Goal: Task Accomplishment & Management: Use online tool/utility

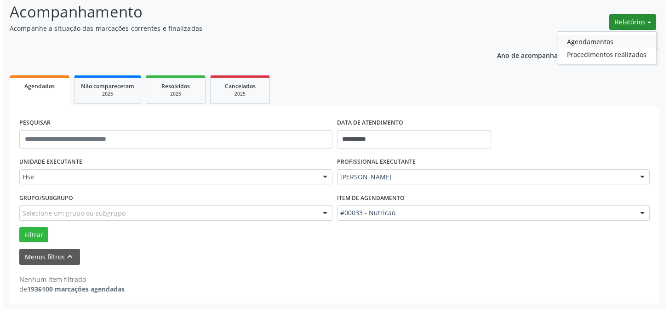
scroll to position [62, 0]
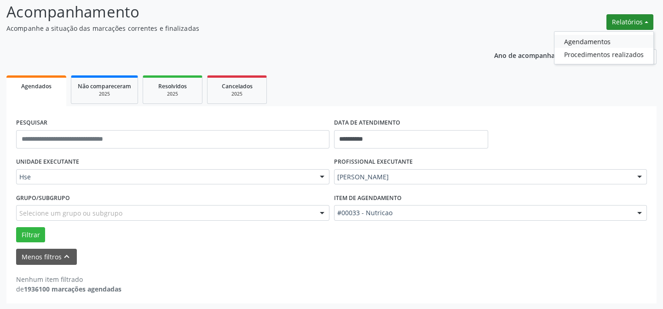
click at [590, 40] on link "Agendamentos" at bounding box center [603, 41] width 99 height 13
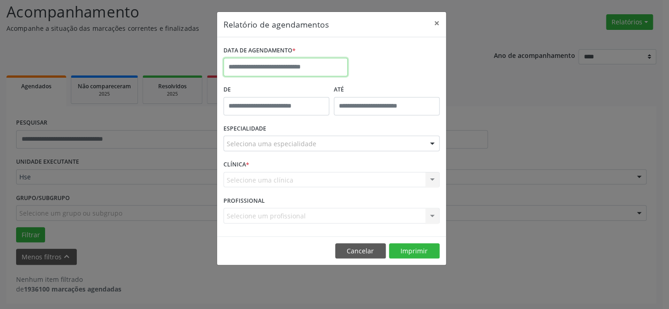
click at [267, 69] on input "text" at bounding box center [286, 67] width 124 height 18
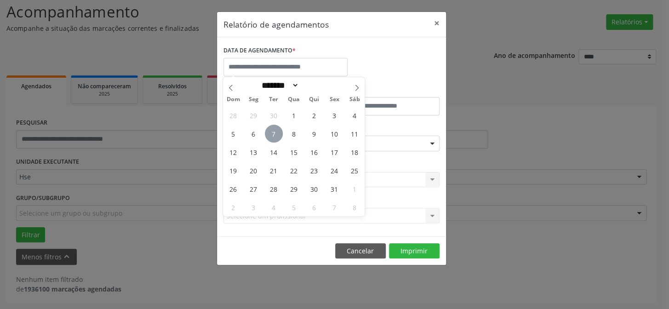
click at [273, 130] on span "7" at bounding box center [274, 134] width 18 height 18
type input "**********"
click at [270, 128] on span "7" at bounding box center [274, 134] width 18 height 18
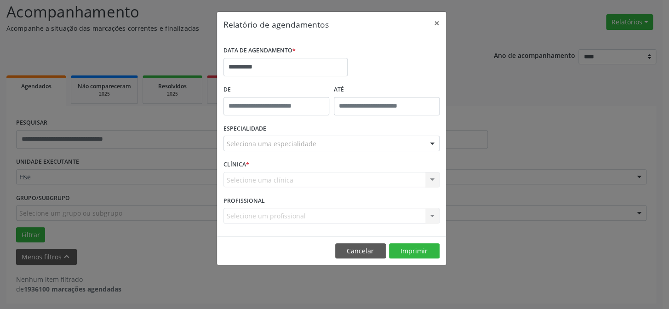
click at [271, 138] on div "Seleciona uma especialidade" at bounding box center [332, 144] width 216 height 16
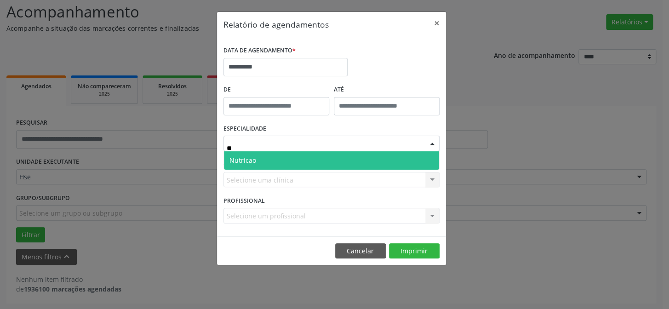
type input "***"
click at [245, 157] on span "Nutricao" at bounding box center [243, 160] width 27 height 9
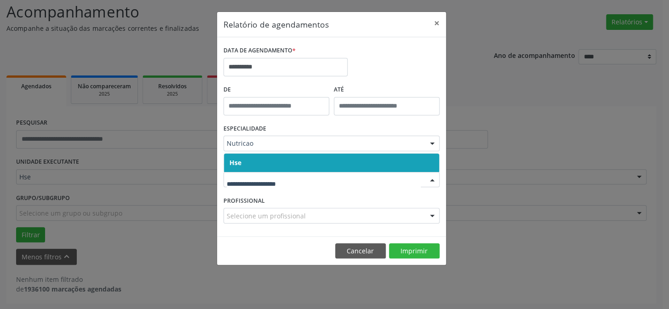
click at [235, 163] on span "Hse" at bounding box center [236, 162] width 12 height 9
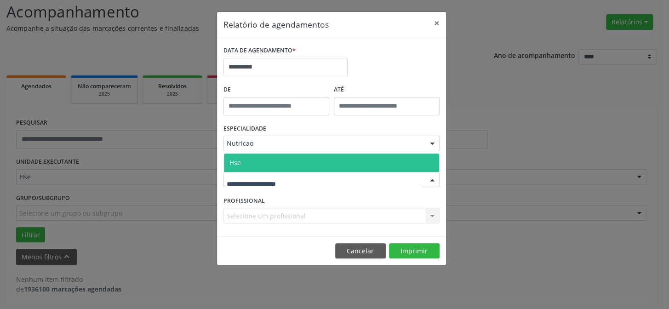
click at [241, 173] on div at bounding box center [332, 180] width 216 height 16
click at [239, 162] on span "Hse" at bounding box center [235, 162] width 11 height 9
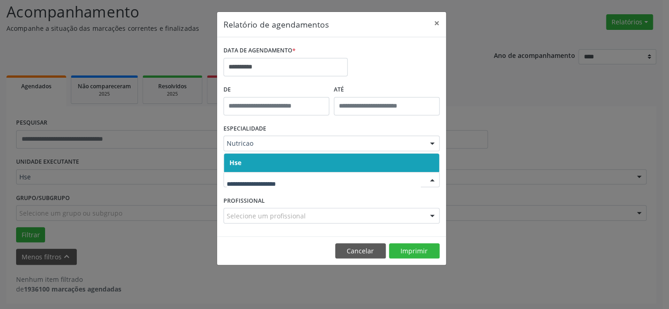
click at [235, 160] on span "Hse" at bounding box center [236, 162] width 12 height 9
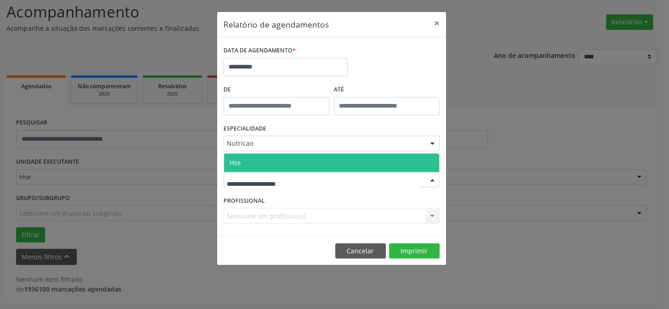
click at [235, 161] on span "Hse" at bounding box center [235, 162] width 11 height 9
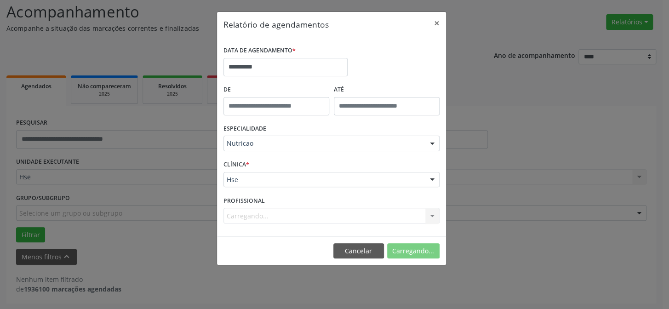
click at [255, 213] on div "Carregando... Todos os profissionais [PERSON_NAME] [PERSON_NAME] [PERSON_NAME] …" at bounding box center [332, 216] width 216 height 16
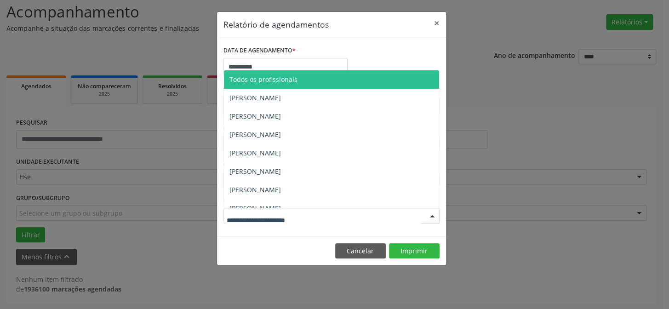
click at [265, 209] on div at bounding box center [332, 216] width 216 height 16
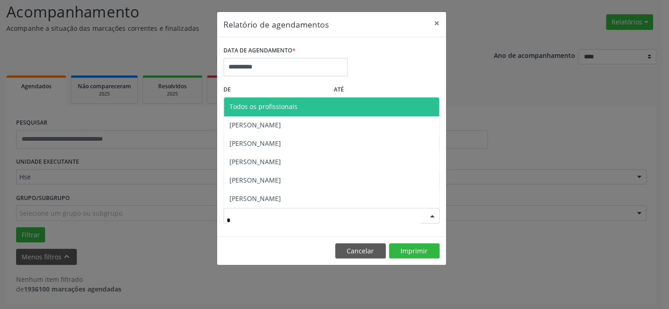
type input "**"
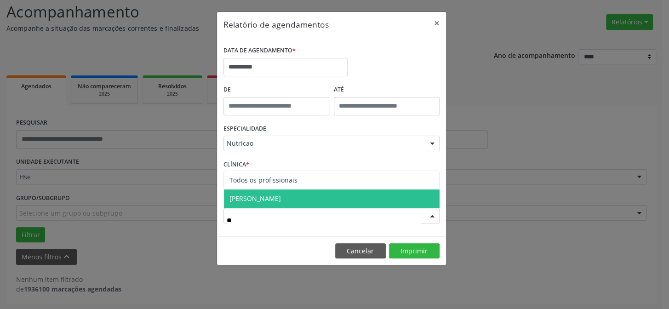
click at [273, 198] on span "[PERSON_NAME]" at bounding box center [331, 199] width 215 height 18
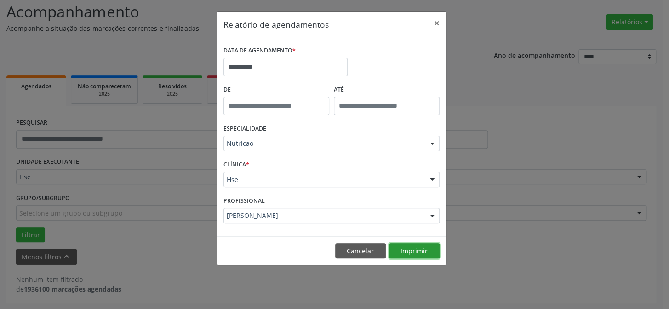
click at [409, 248] on button "Imprimir" at bounding box center [414, 251] width 51 height 16
